Goal: Task Accomplishment & Management: Complete application form

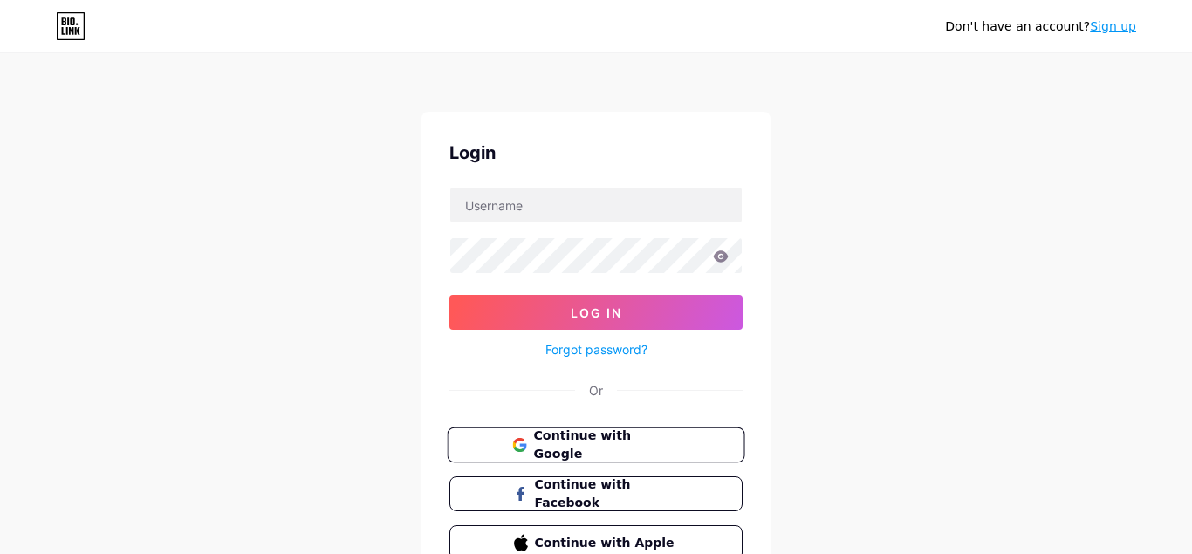
scroll to position [89, 0]
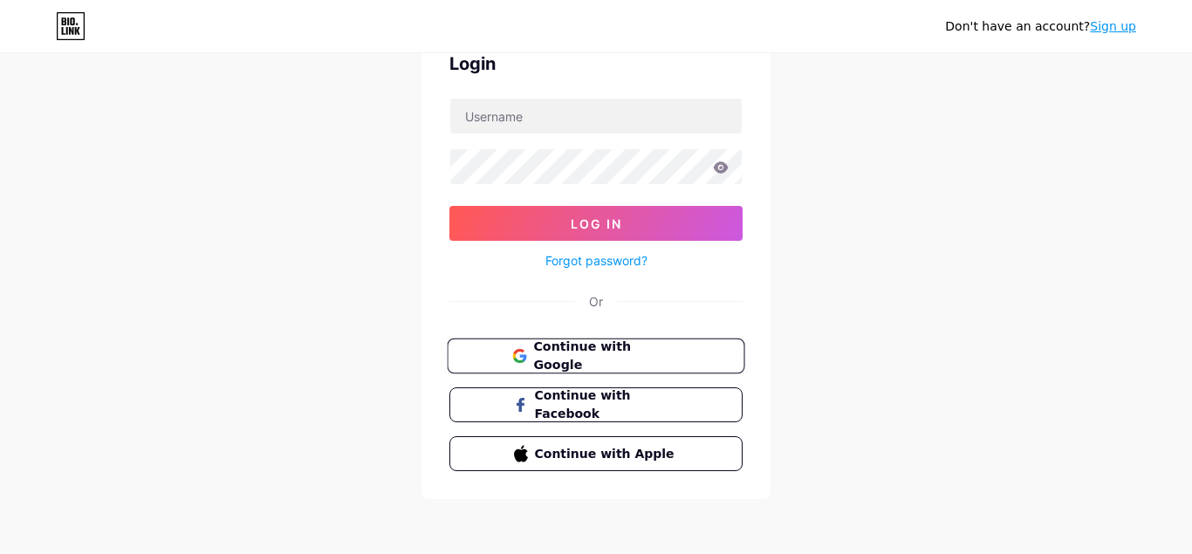
click at [646, 356] on span "Continue with Google" at bounding box center [606, 357] width 146 height 38
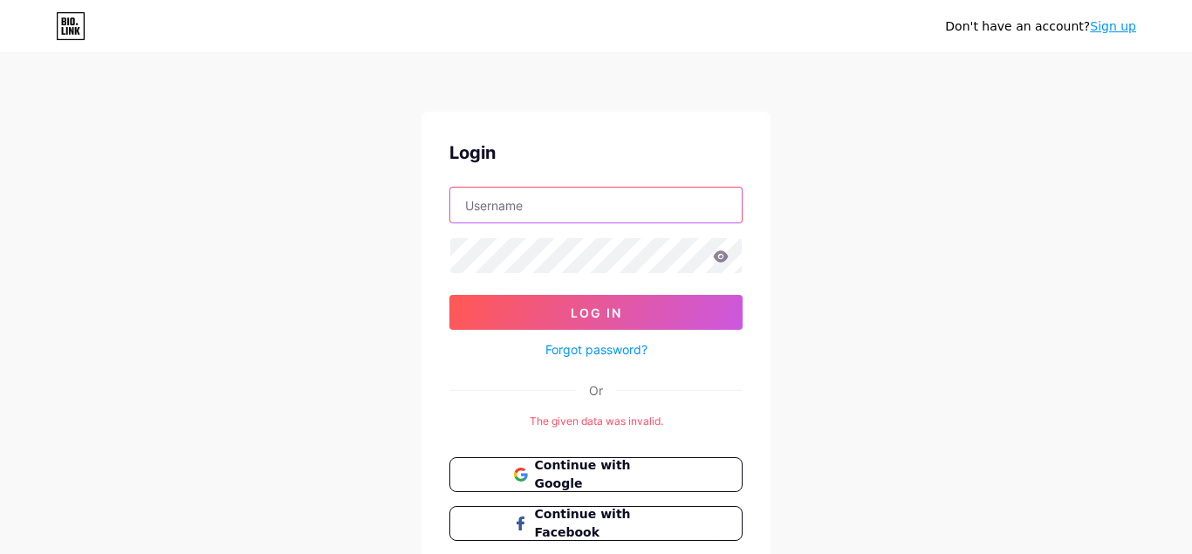
click at [488, 215] on input "text" at bounding box center [595, 205] width 291 height 35
paste input "PraksisJordemoder"
type input "PraksisJordemoder"
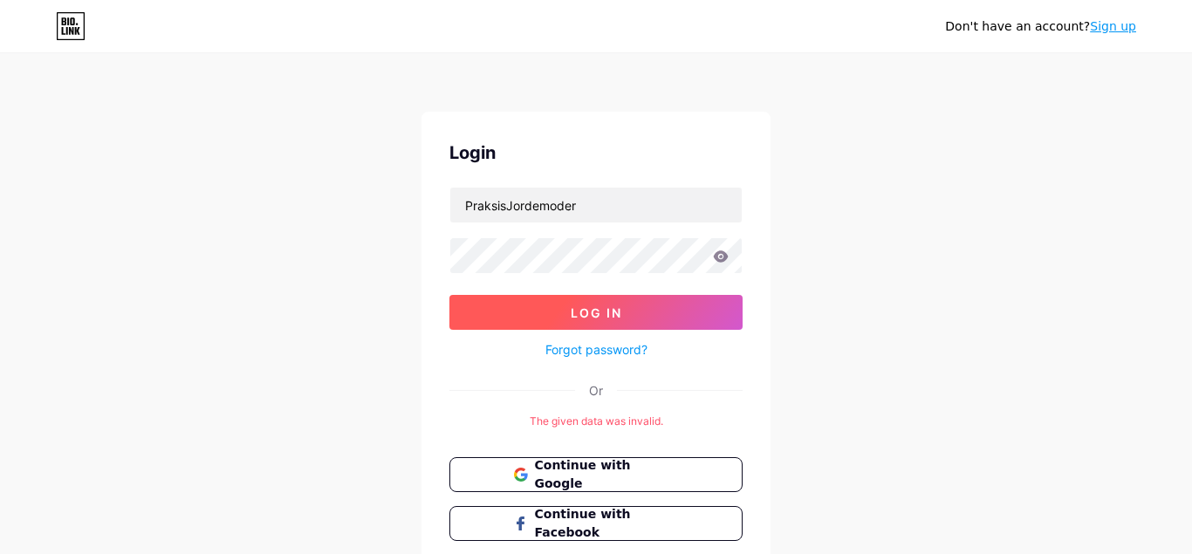
click at [575, 306] on span "Log In" at bounding box center [596, 312] width 51 height 15
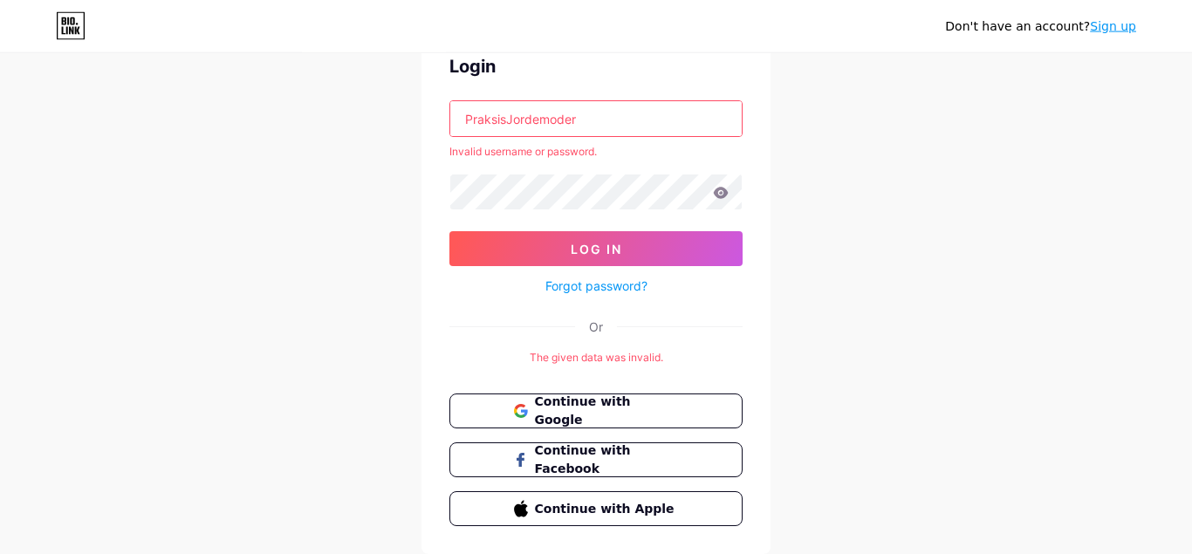
scroll to position [141, 0]
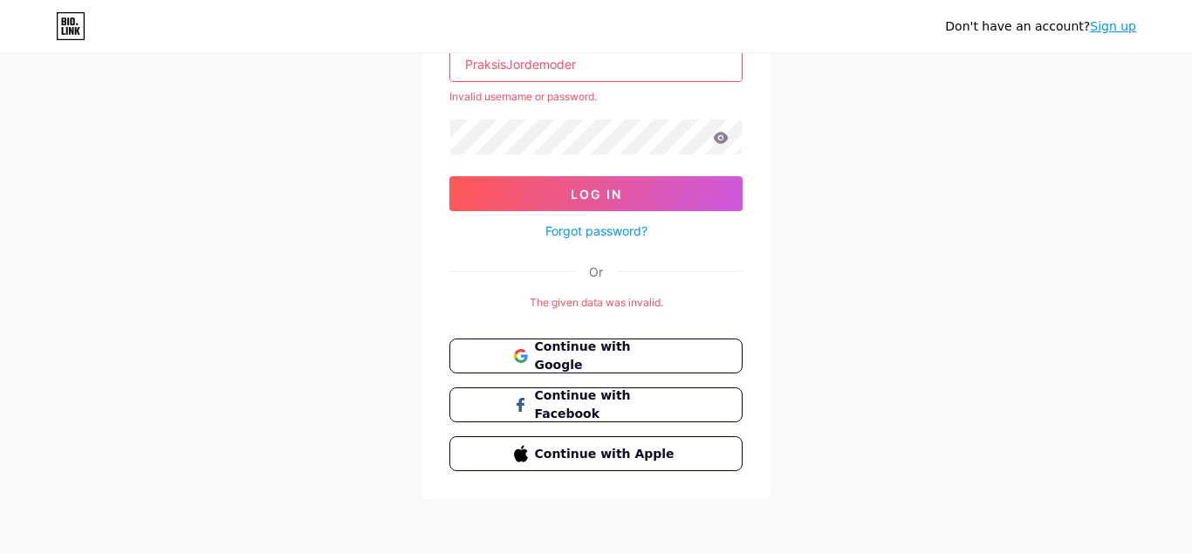
click at [1124, 31] on link "Sign up" at bounding box center [1113, 26] width 46 height 14
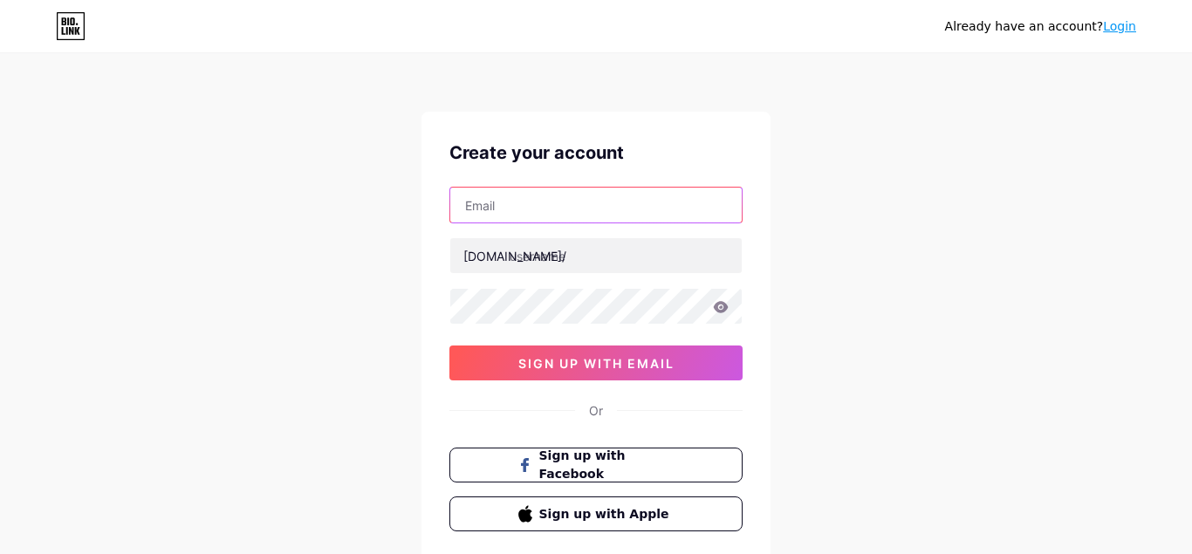
click at [512, 215] on input "text" at bounding box center [595, 205] width 291 height 35
paste input "[EMAIL_ADDRESS][DOMAIN_NAME]"
type input "[EMAIL_ADDRESS][DOMAIN_NAME]"
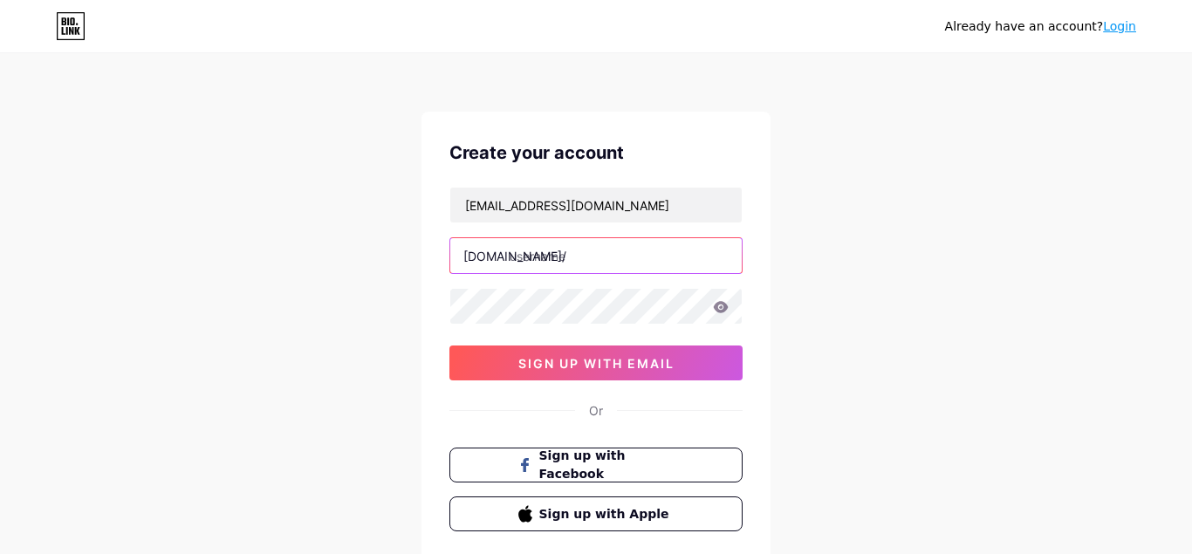
click at [612, 253] on input "text" at bounding box center [595, 255] width 291 height 35
paste input "praksisjordemoder"
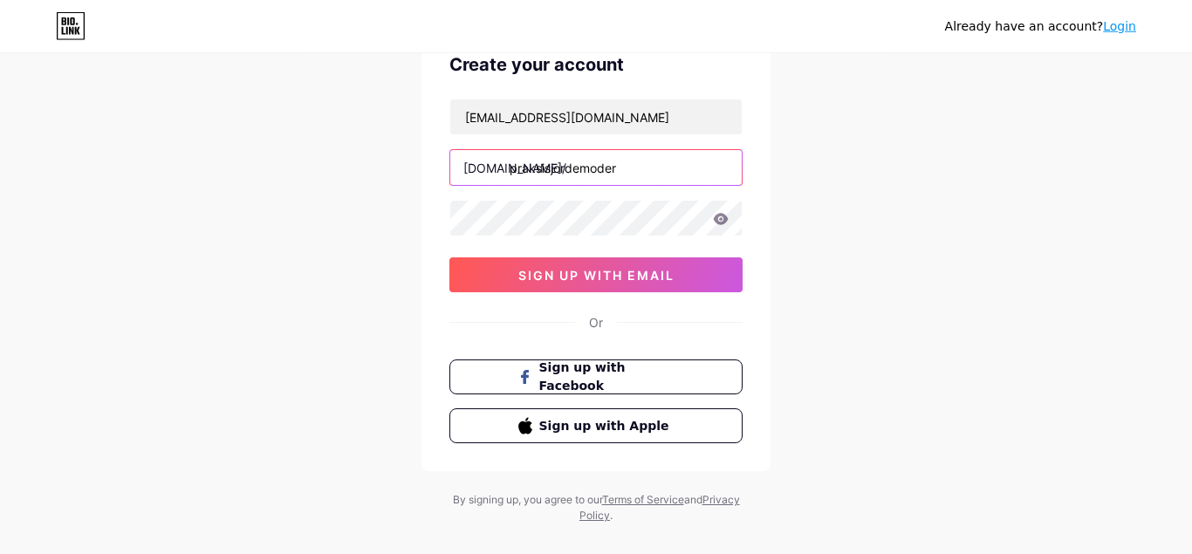
scroll to position [113, 0]
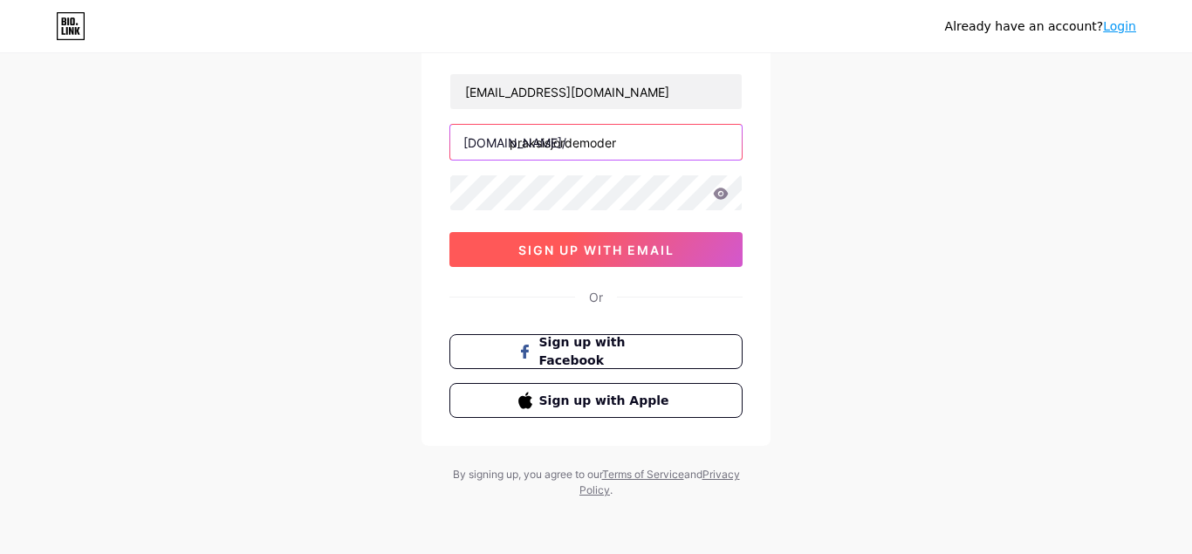
type input "praksisjordemoder"
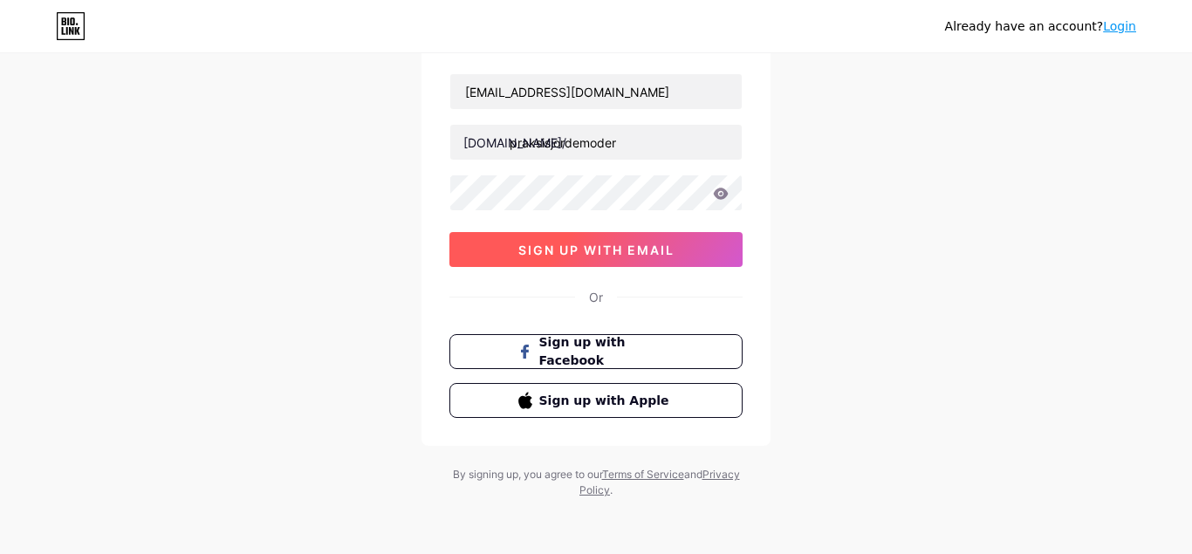
click at [608, 256] on span "sign up with email" at bounding box center [596, 250] width 156 height 15
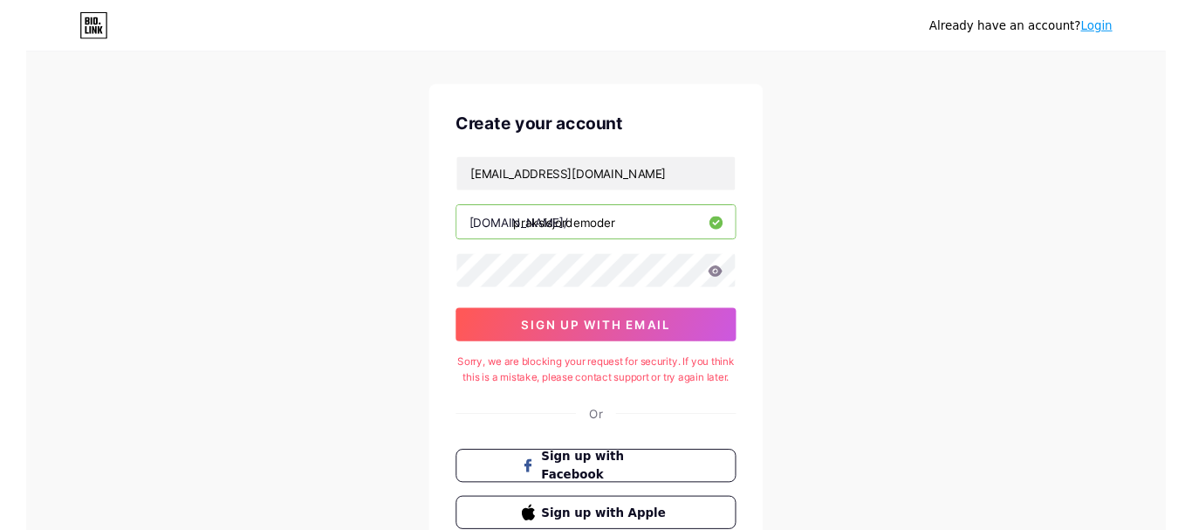
scroll to position [0, 0]
